Goal: Navigation & Orientation: Find specific page/section

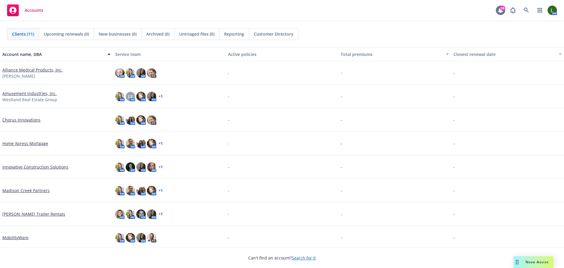
click at [500, 9] on icon at bounding box center [501, 10] width 5 height 5
